Goal: Find specific page/section: Find specific page/section

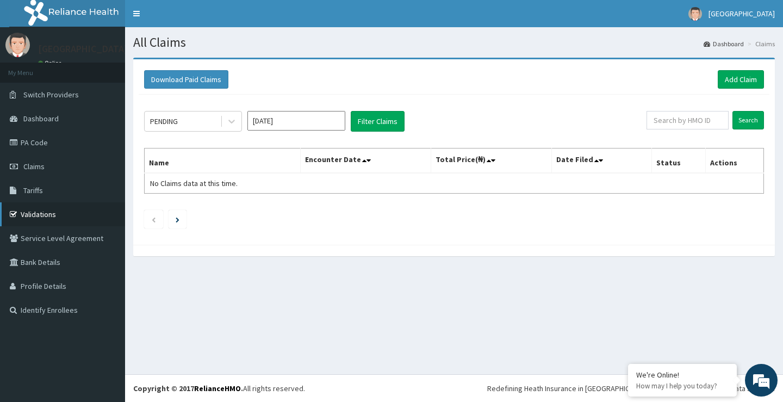
click at [29, 213] on link "Validations" at bounding box center [62, 214] width 125 height 24
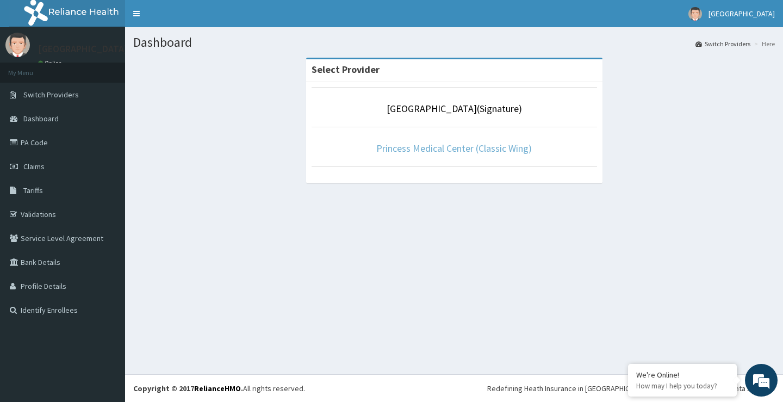
click at [447, 151] on link "Princess Medical Center (Classic Wing)" at bounding box center [453, 148] width 155 height 13
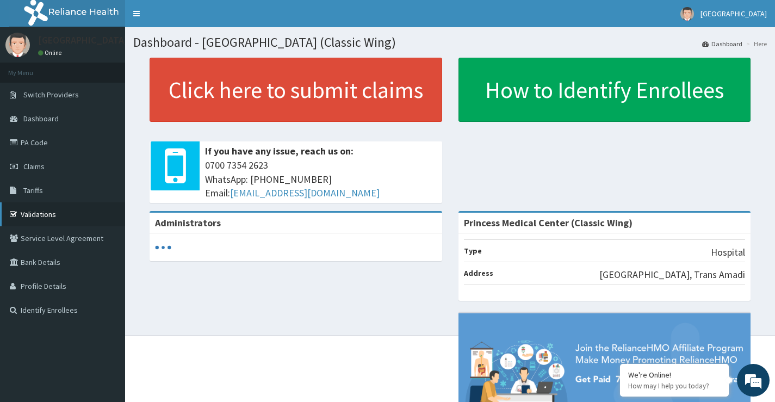
click at [37, 213] on link "Validations" at bounding box center [62, 214] width 125 height 24
